Goal: Answer question/provide support

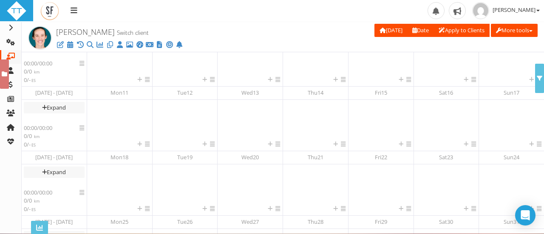
scroll to position [222, 0]
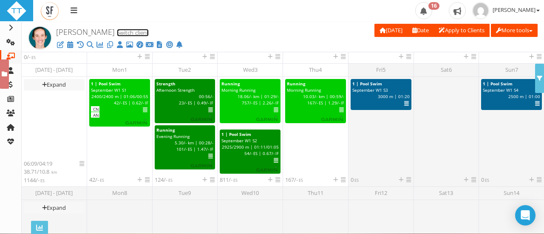
click at [117, 34] on link "Switch client" at bounding box center [133, 33] width 32 height 8
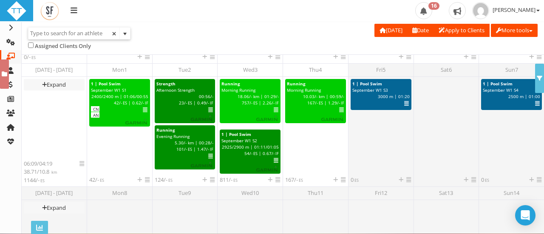
click at [77, 34] on input "text" at bounding box center [73, 33] width 91 height 11
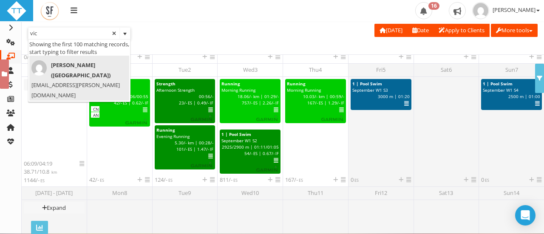
click at [73, 65] on span "Victoria Sandiford (Victoriamelissa)" at bounding box center [76, 70] width 91 height 20
type input "Victoria Sandiford (Victoriamelissa)"
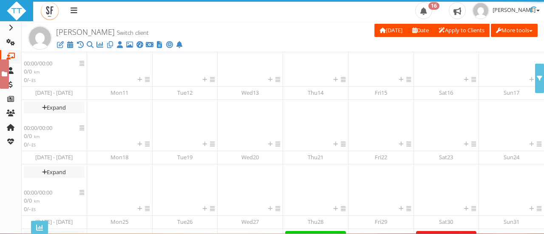
scroll to position [217, 0]
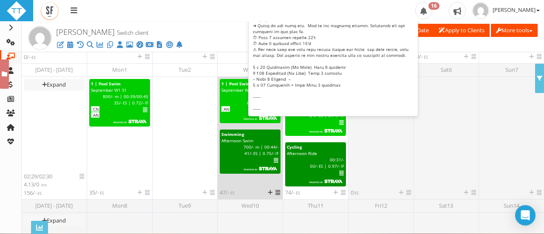
click at [247, 100] on span "6" at bounding box center [248, 103] width 3 height 6
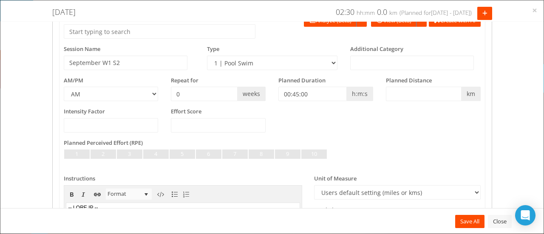
scroll to position [0, 0]
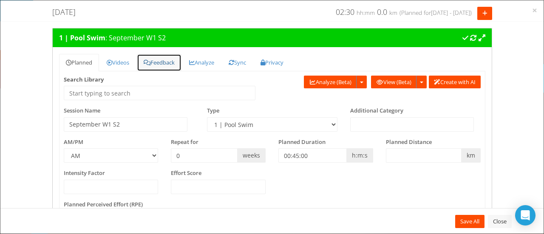
click at [166, 66] on link "Feedback" at bounding box center [159, 62] width 45 height 17
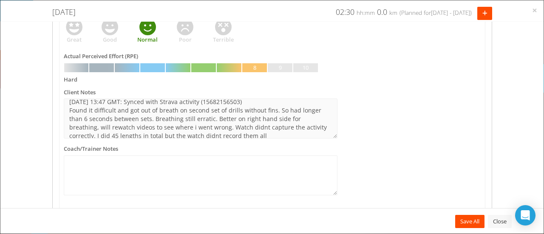
scroll to position [25, 0]
